Goal: Navigation & Orientation: Find specific page/section

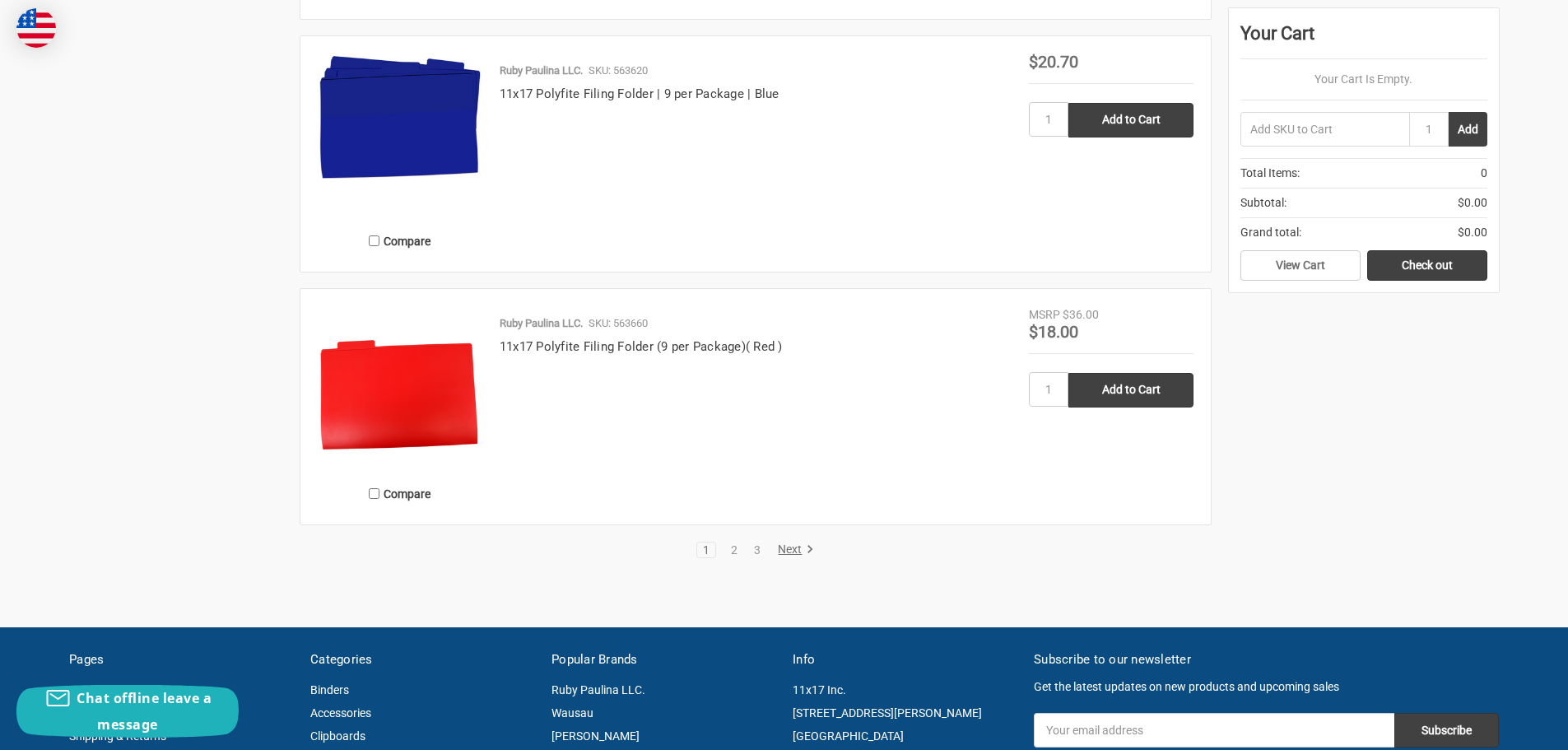
scroll to position [3293, 0]
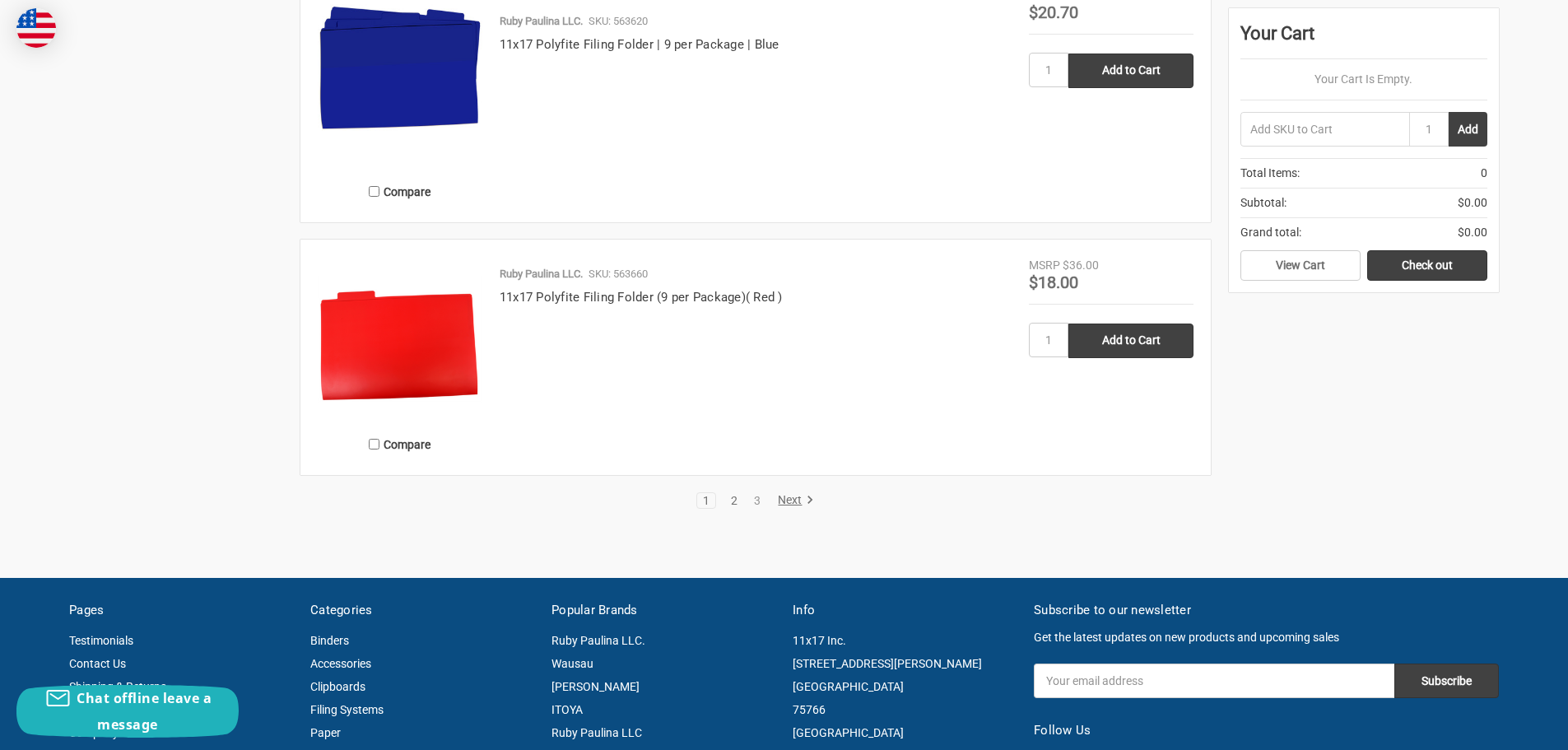
click at [732, 498] on link "2" at bounding box center [734, 500] width 19 height 11
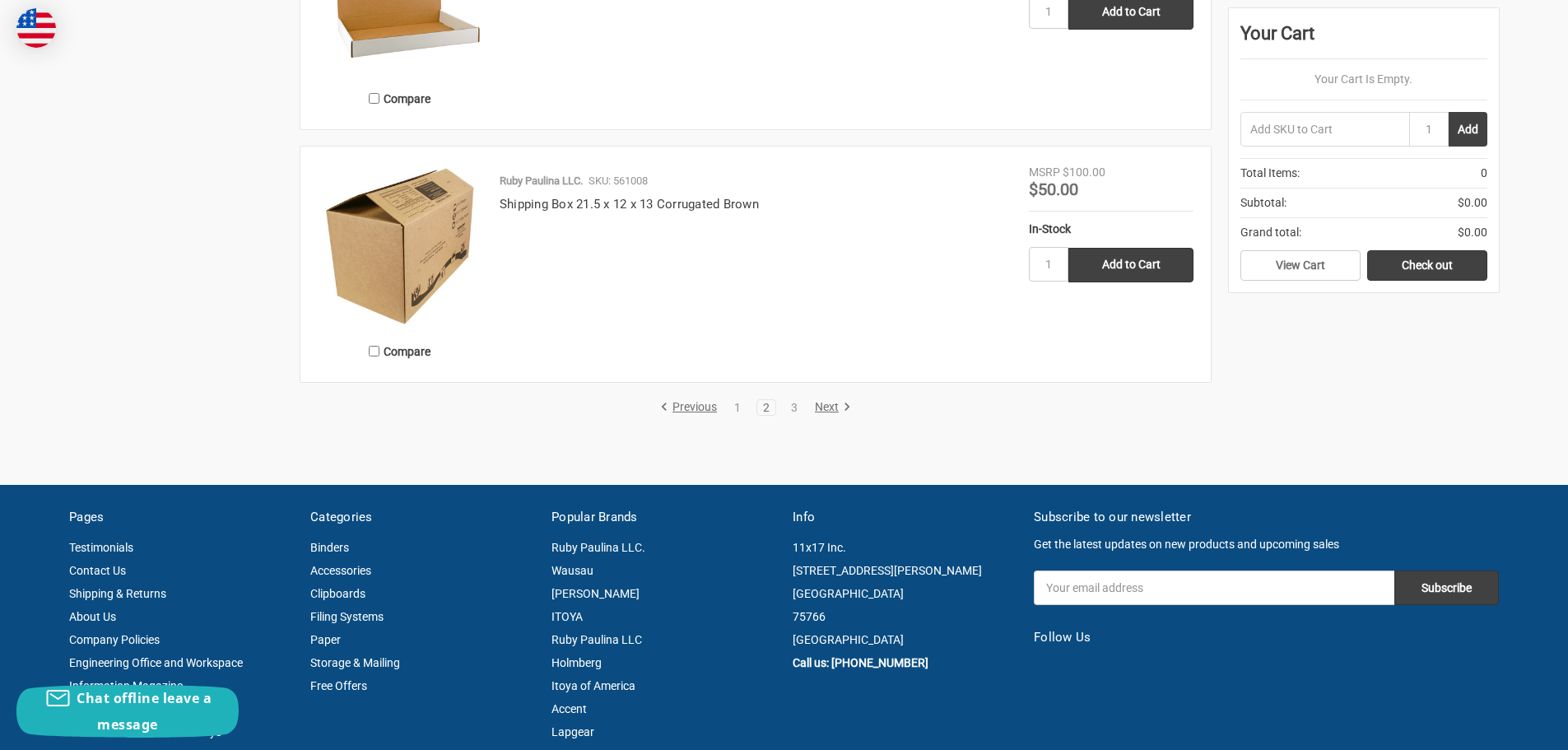
scroll to position [3293, 0]
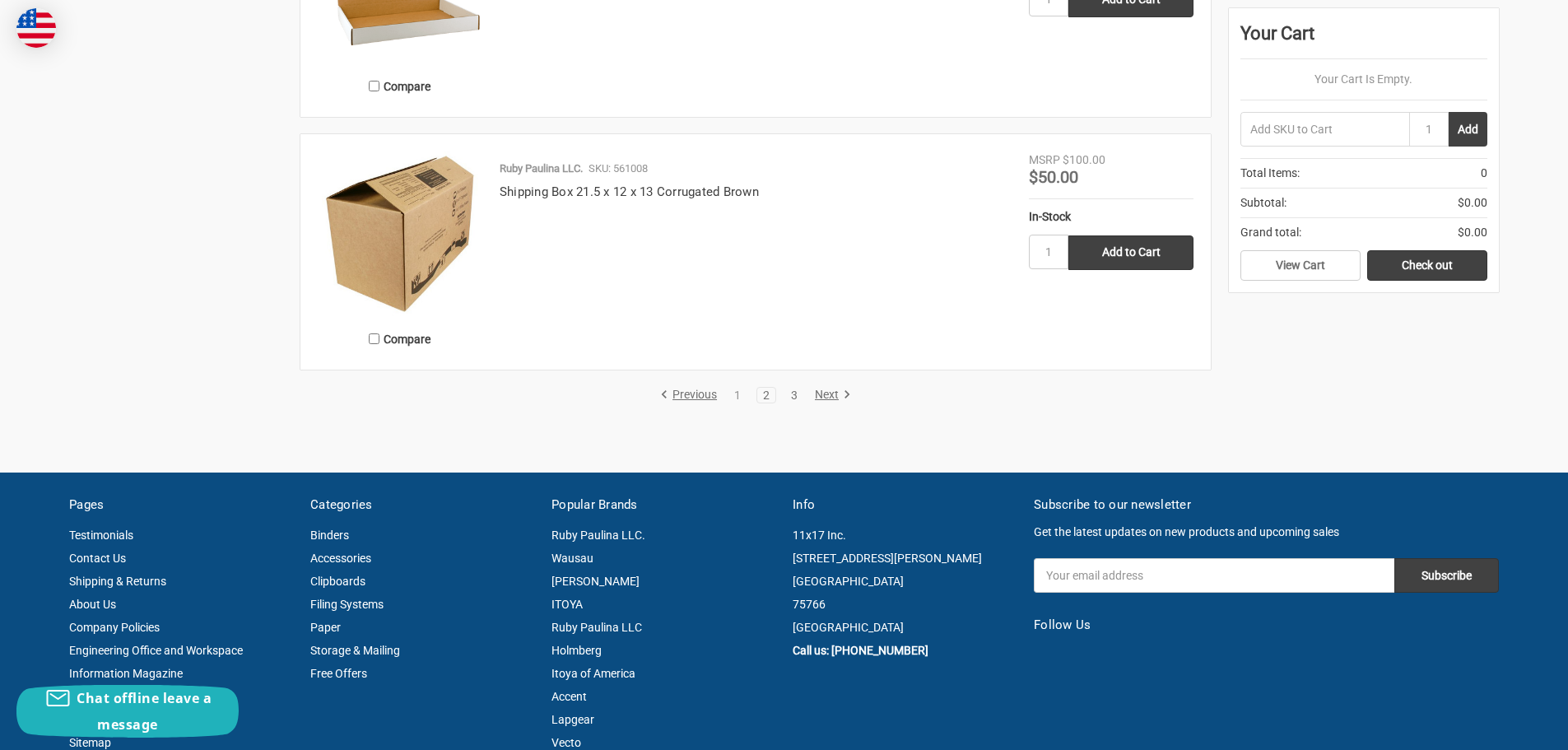
click at [794, 393] on link "3" at bounding box center [794, 395] width 19 height 11
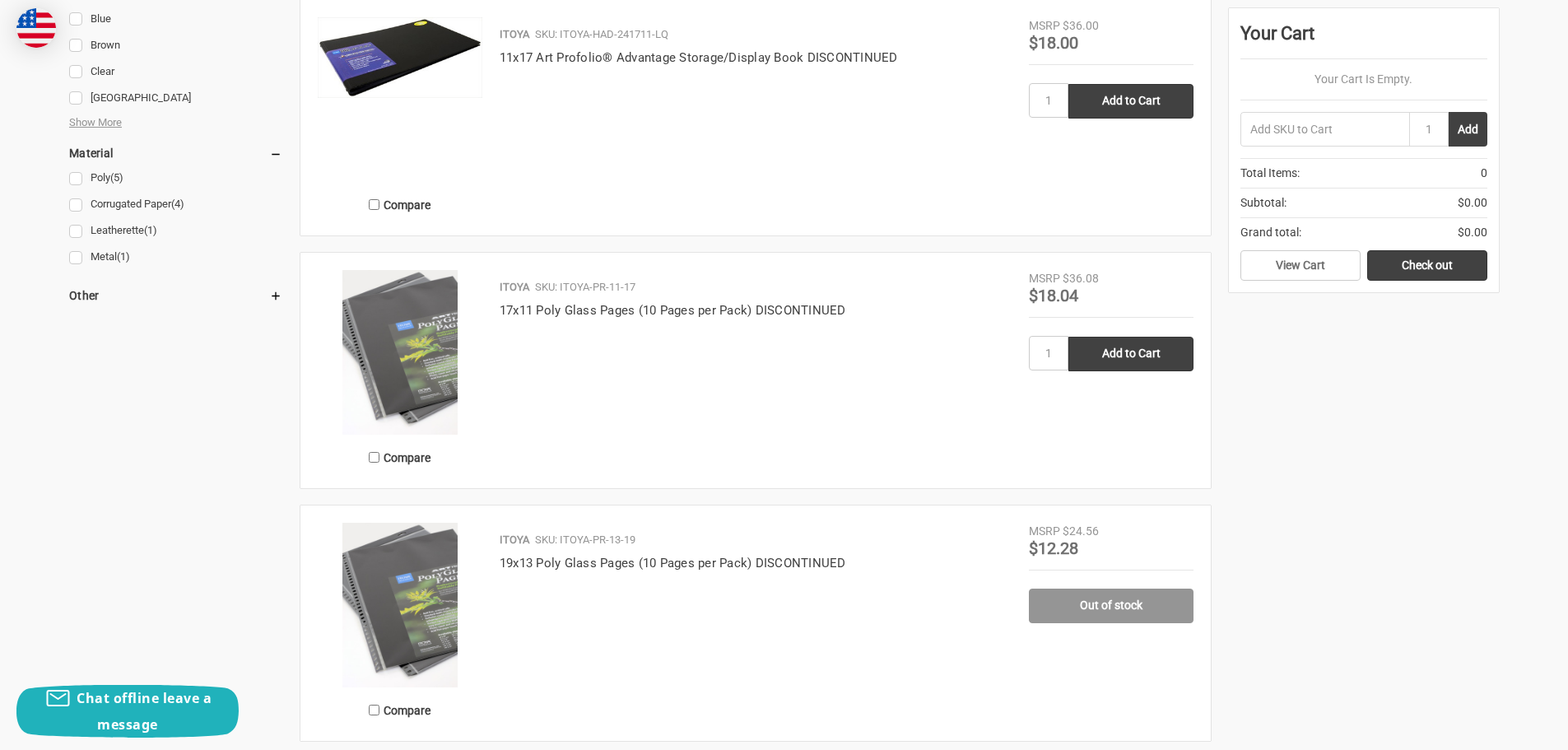
scroll to position [817, 0]
